Goal: Information Seeking & Learning: Learn about a topic

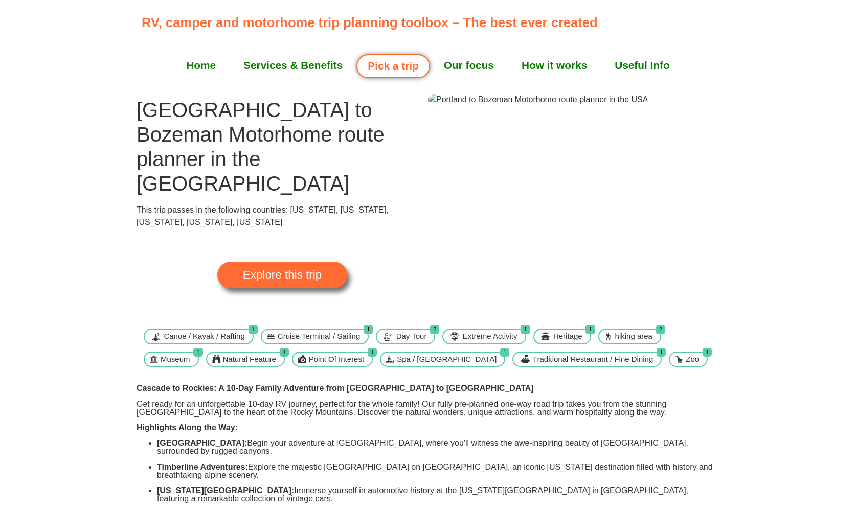
click at [332, 262] on link "Explore this trip" at bounding box center [282, 275] width 130 height 27
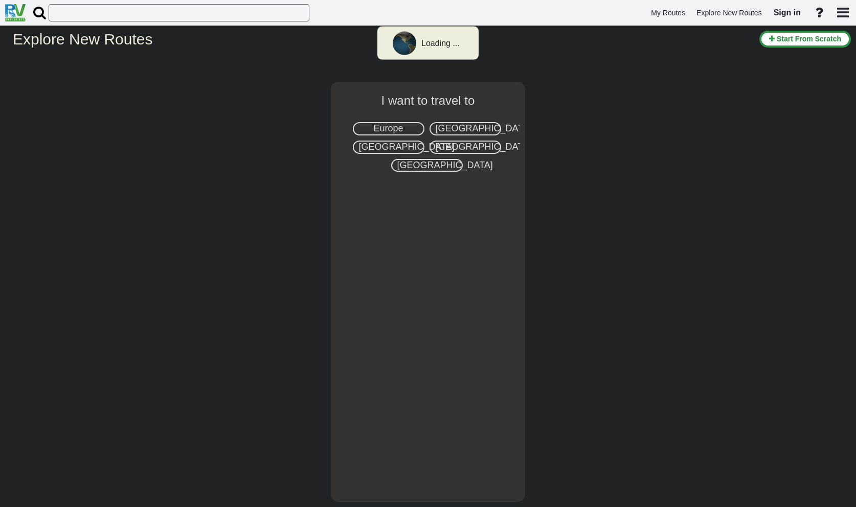
select select "number:2"
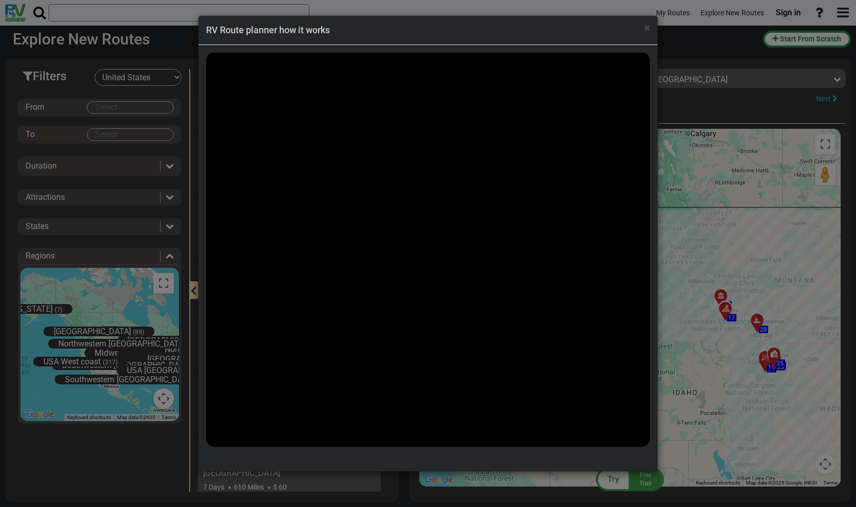
scroll to position [5813, 0]
click at [650, 28] on div "× RV Route planner how it works" at bounding box center [427, 30] width 459 height 29
click at [646, 29] on span "×" at bounding box center [647, 27] width 6 height 12
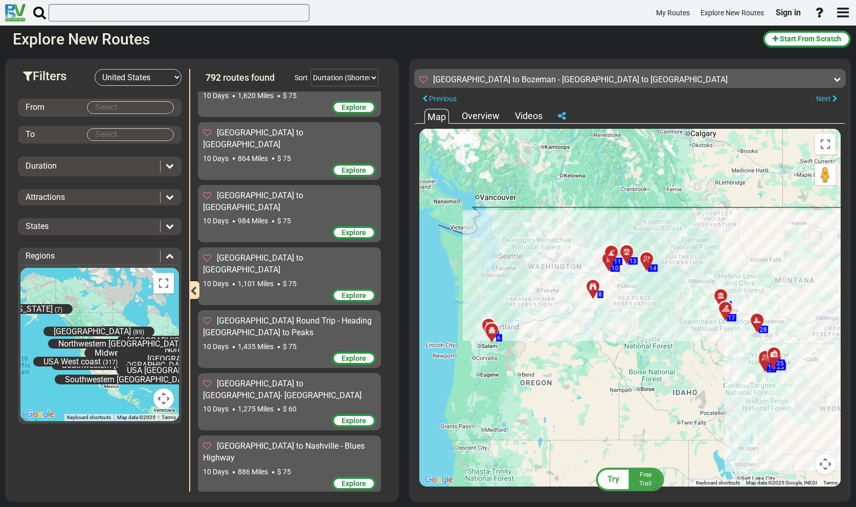
click at [490, 117] on div "Overview" at bounding box center [480, 115] width 43 height 13
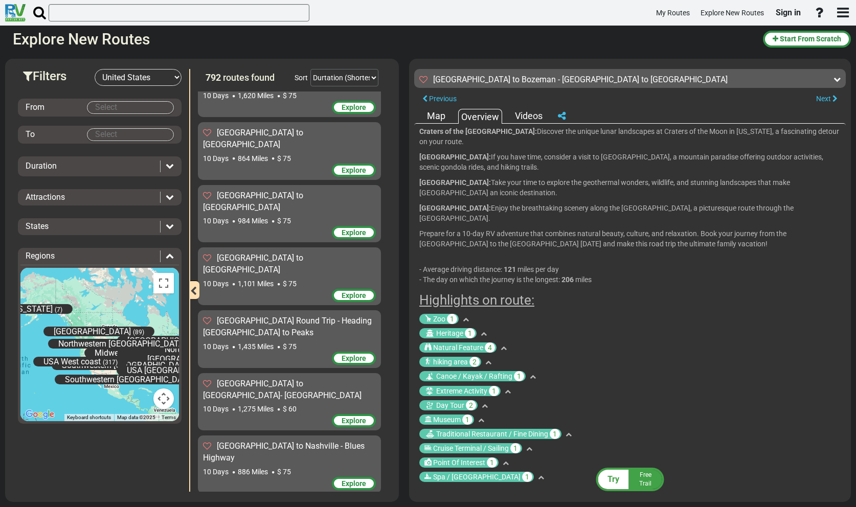
scroll to position [247, 0]
click at [521, 111] on div "Videos" at bounding box center [528, 115] width 33 height 13
